Goal: Complete application form

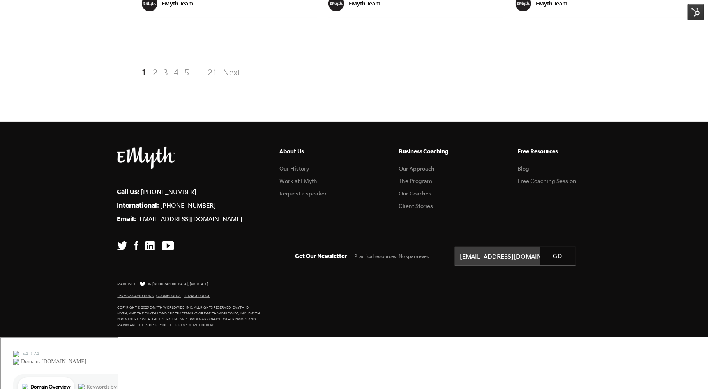
scroll to position [1533, 0]
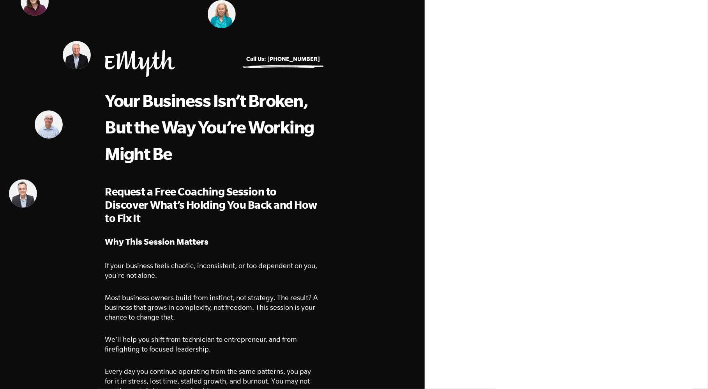
select select "Executive"
select select "10M+"
select select "[GEOGRAPHIC_DATA]"
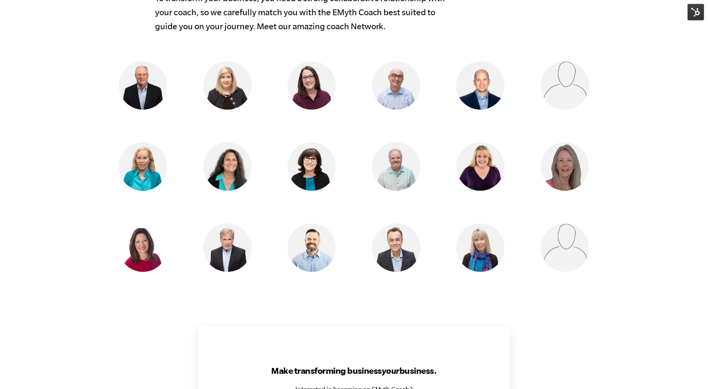
click at [689, 11] on img at bounding box center [696, 12] width 16 height 16
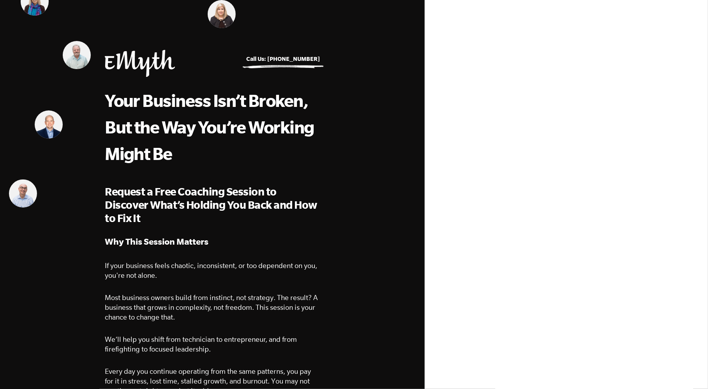
select select "Executive"
select select "10M+"
select select "[GEOGRAPHIC_DATA]"
